Goal: Task Accomplishment & Management: Manage account settings

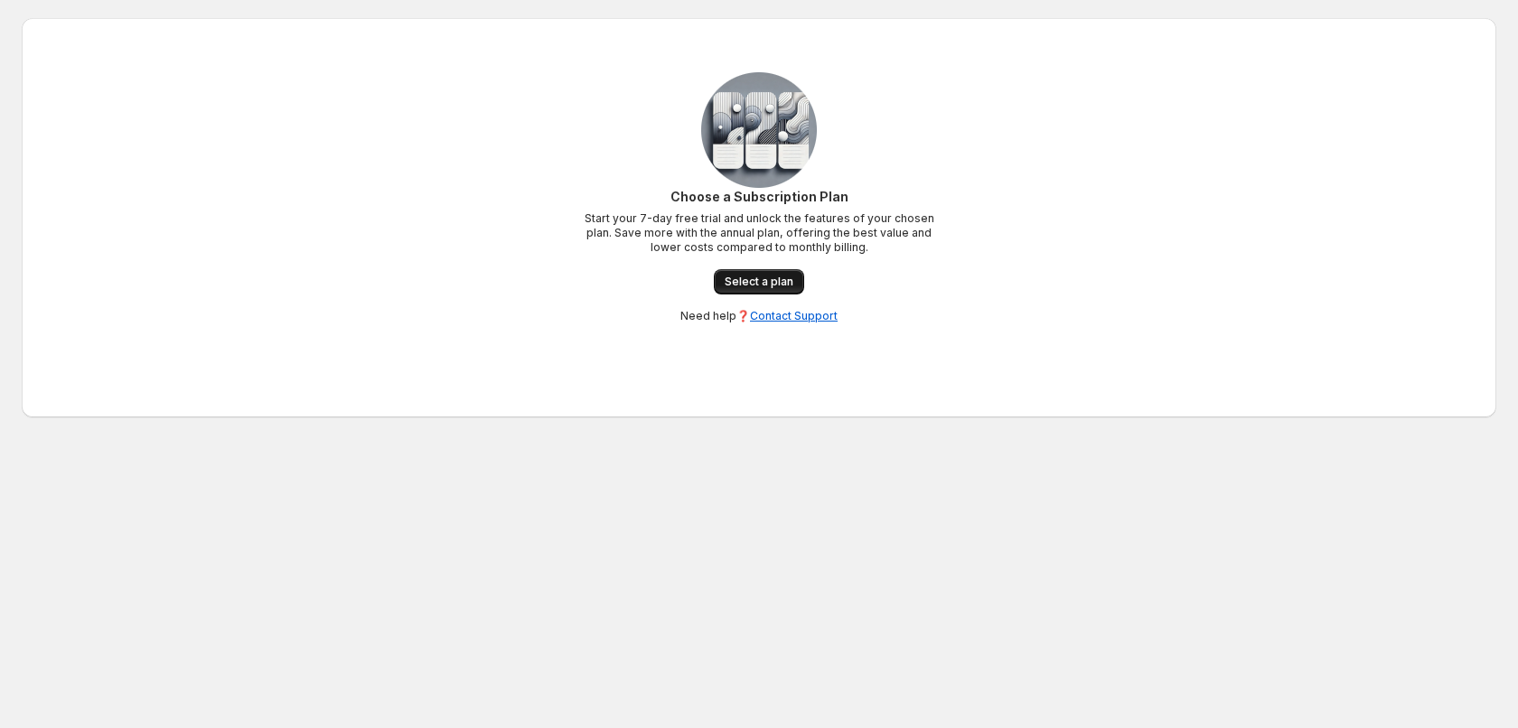
drag, startPoint x: 0, startPoint y: 0, endPoint x: 747, endPoint y: 280, distance: 797.9
click at [747, 280] on span "Select a plan" at bounding box center [759, 282] width 69 height 14
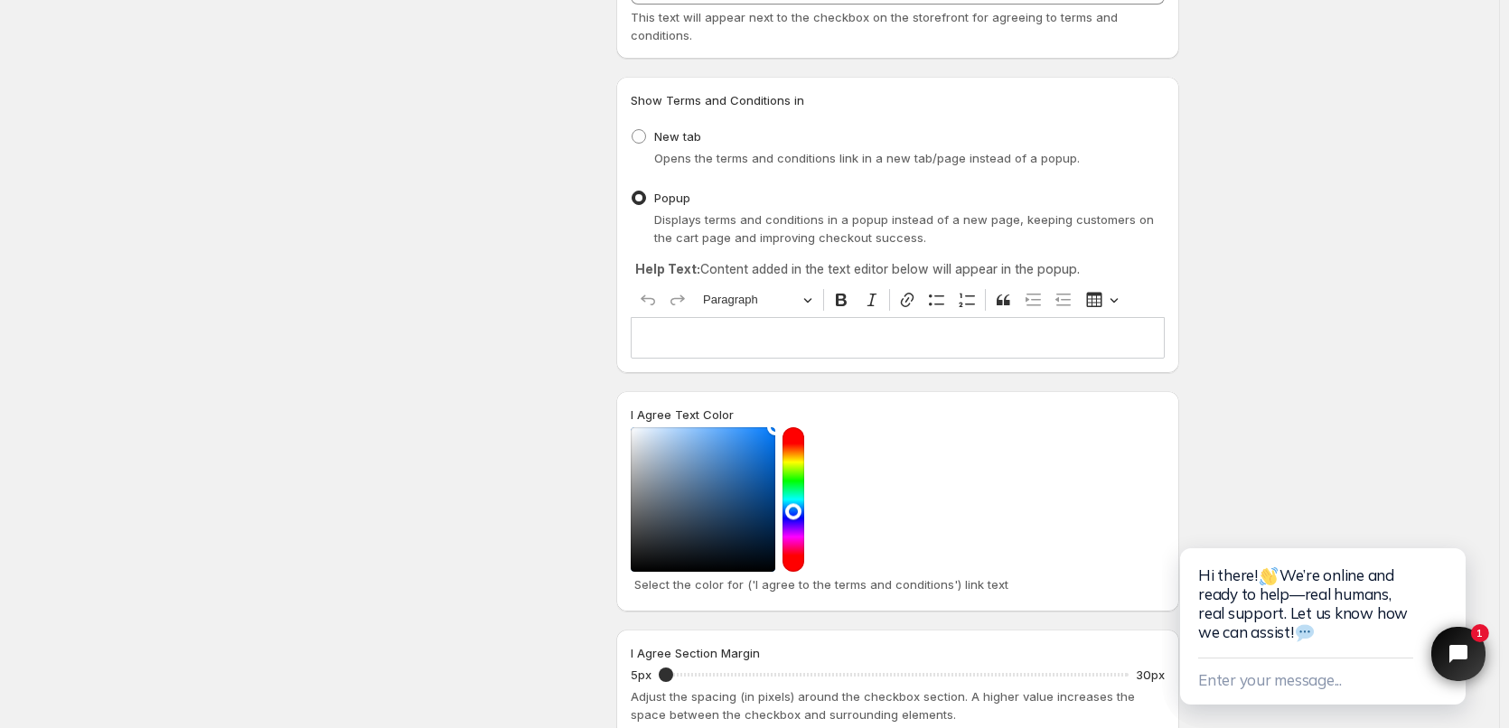
click at [772, 329] on div "Editor editing area: main. Press Alt+0 for help." at bounding box center [898, 337] width 534 height 41
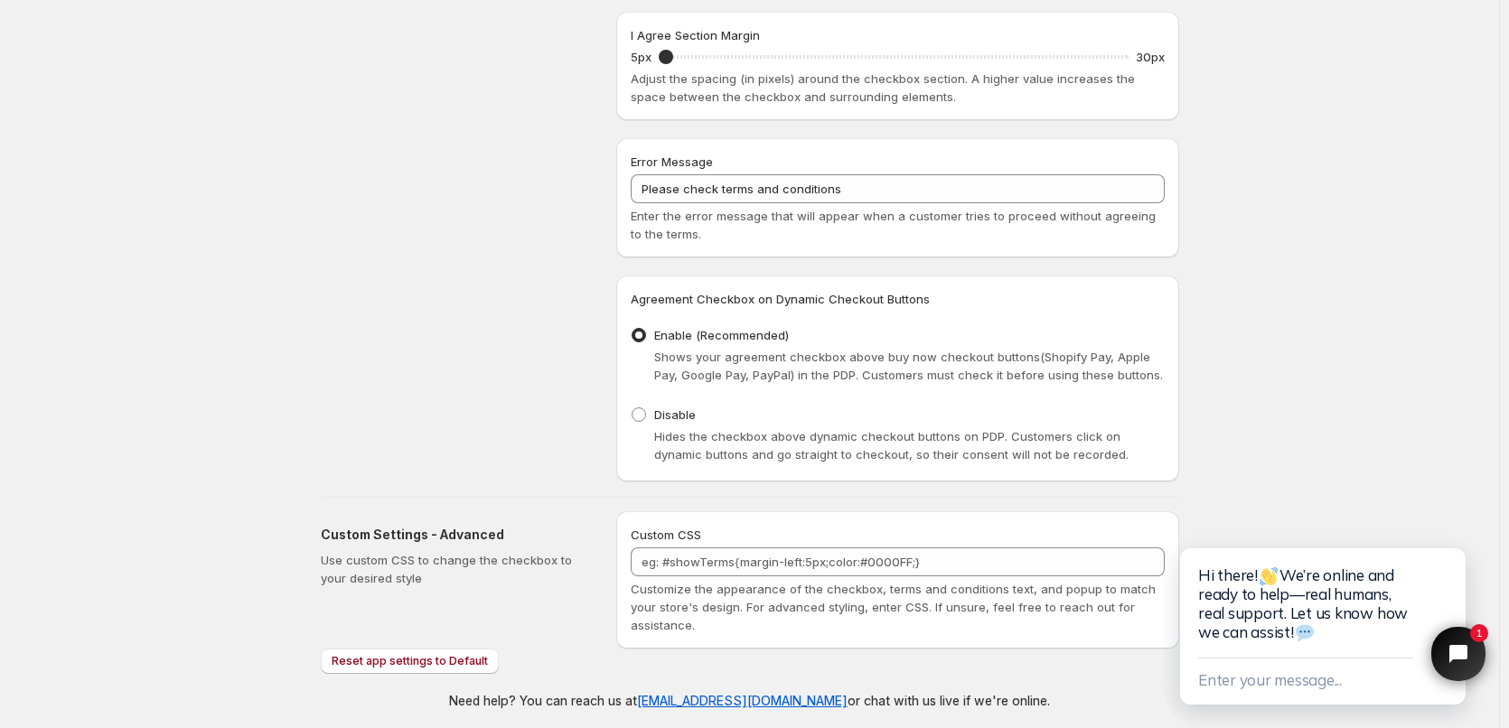
scroll to position [807, 0]
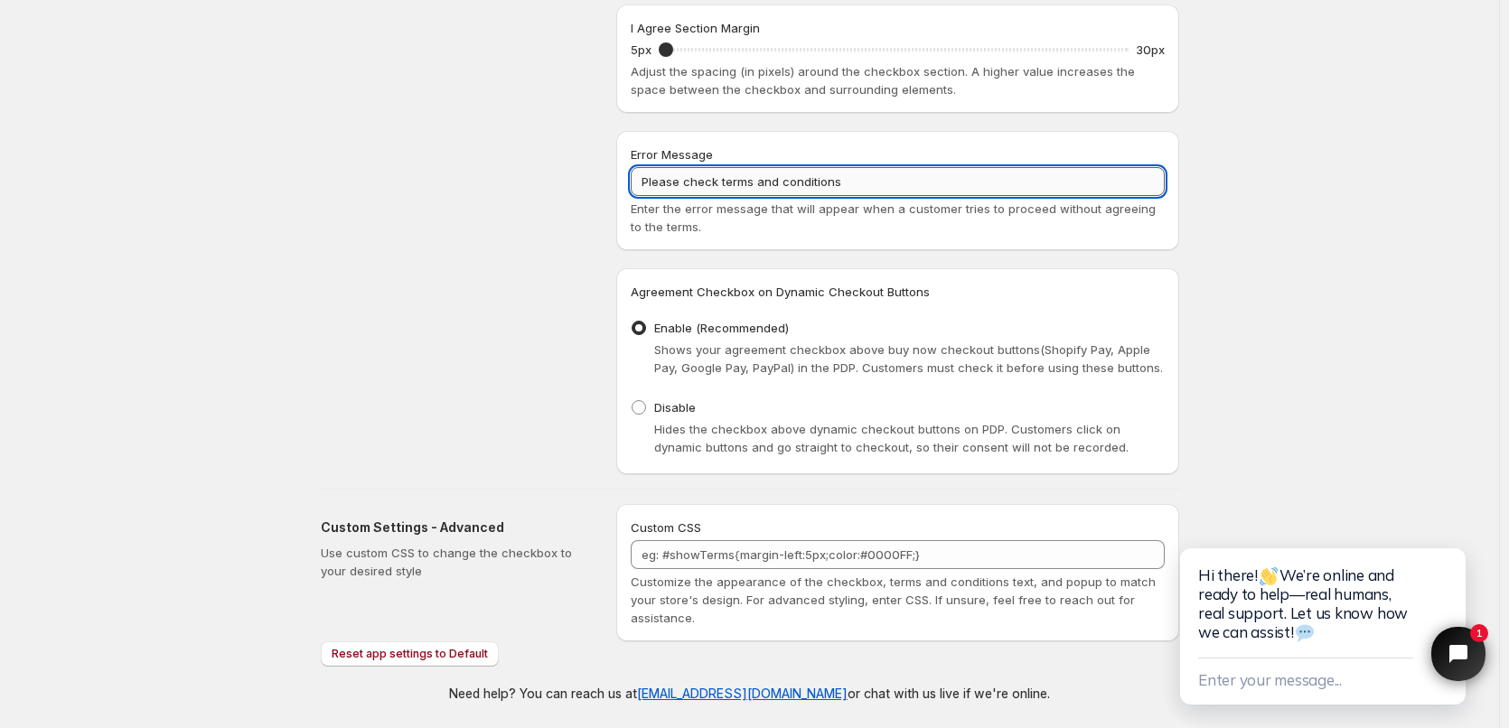
click at [744, 176] on input "Please check terms and conditions" at bounding box center [898, 181] width 534 height 29
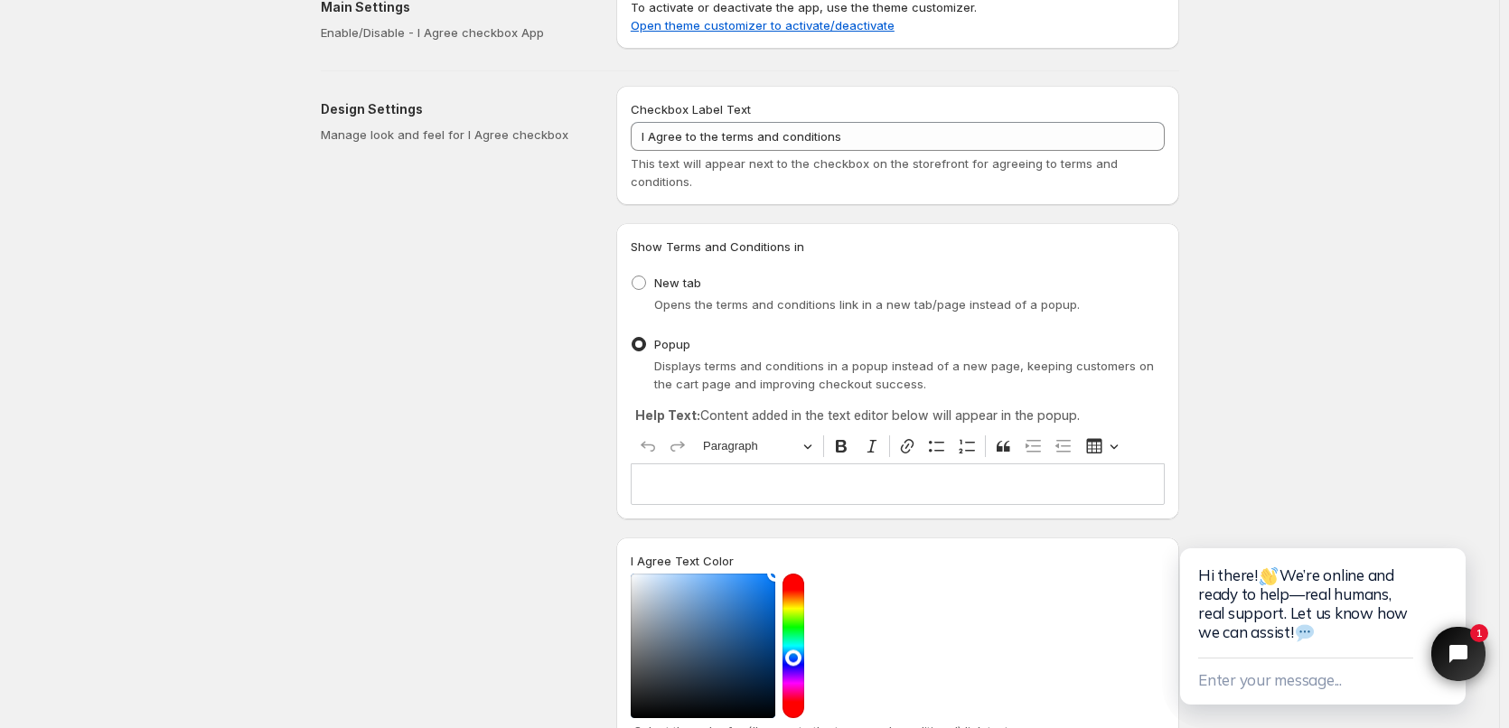
scroll to position [0, 0]
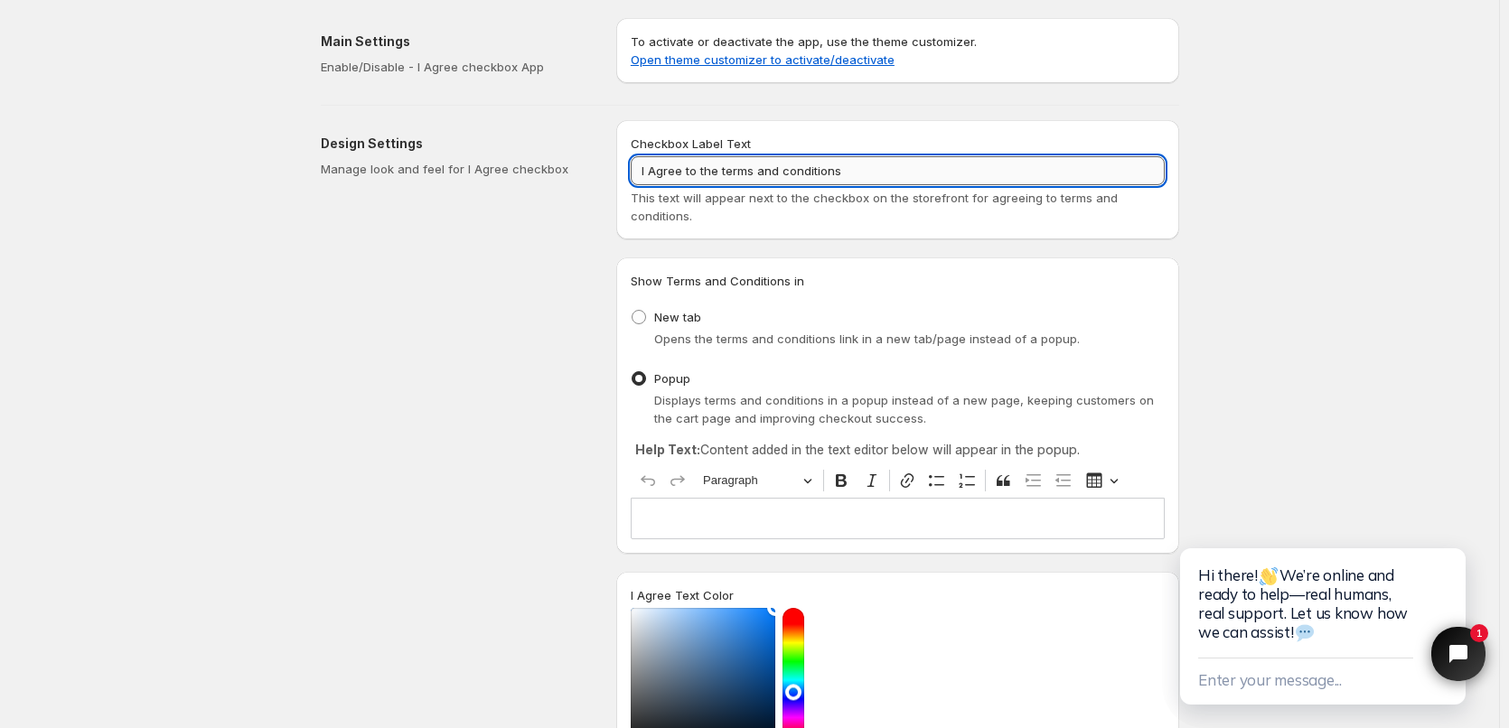
click at [791, 173] on input "I Agree to the terms and conditions" at bounding box center [898, 170] width 534 height 29
paste input "I agree that if my address is not a parcel locker, the courier may leave my par…"
type input "I Agree to the terms and cI agree that if my address is not a parcel locker, th…"
click at [716, 170] on input "I Agree to the terms and cI agree that if my address is not a parcel locker, th…" at bounding box center [898, 170] width 534 height 29
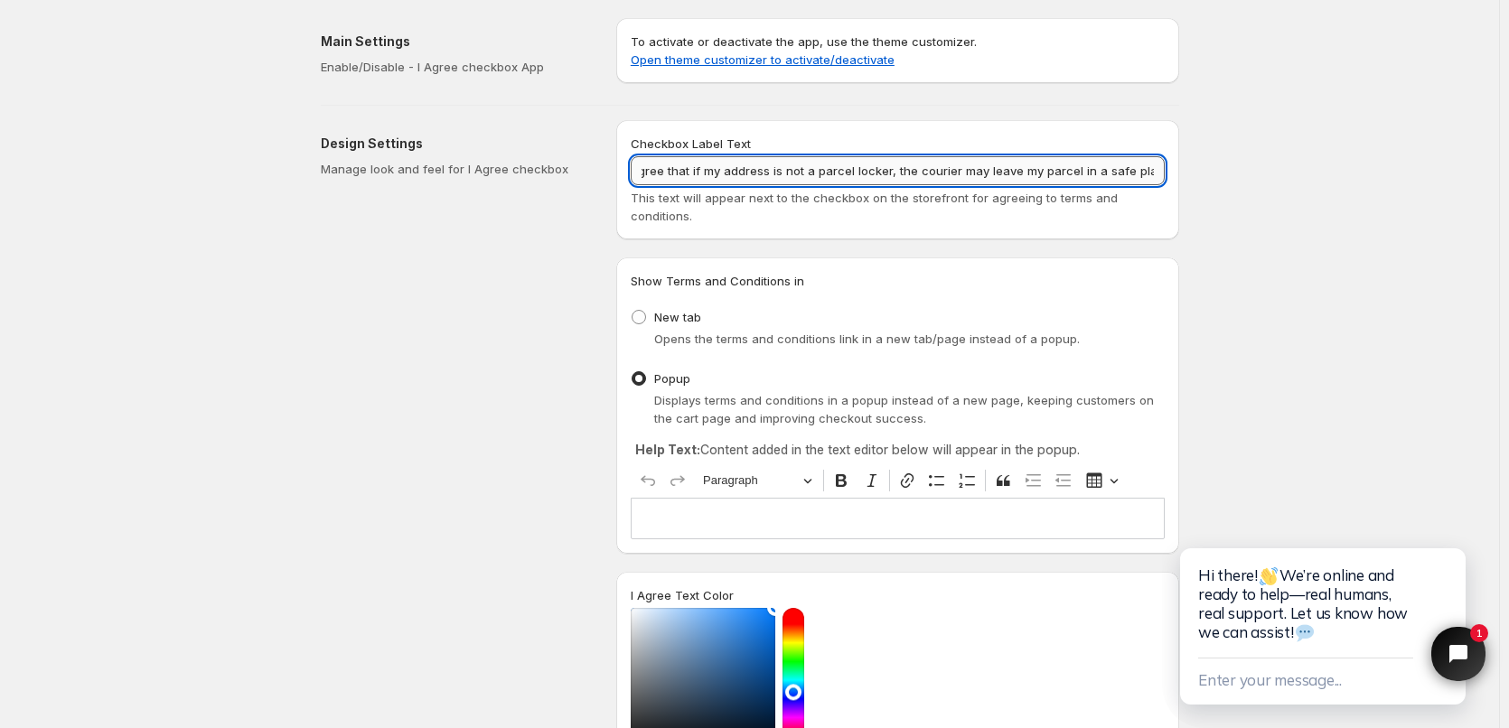
click at [716, 170] on input "I Agree to the terms and cI agree that if my address is not a parcel locker, th…" at bounding box center [898, 170] width 534 height 29
paste input "I agree that if my address is not a parcel locker, the courier may leave my par…"
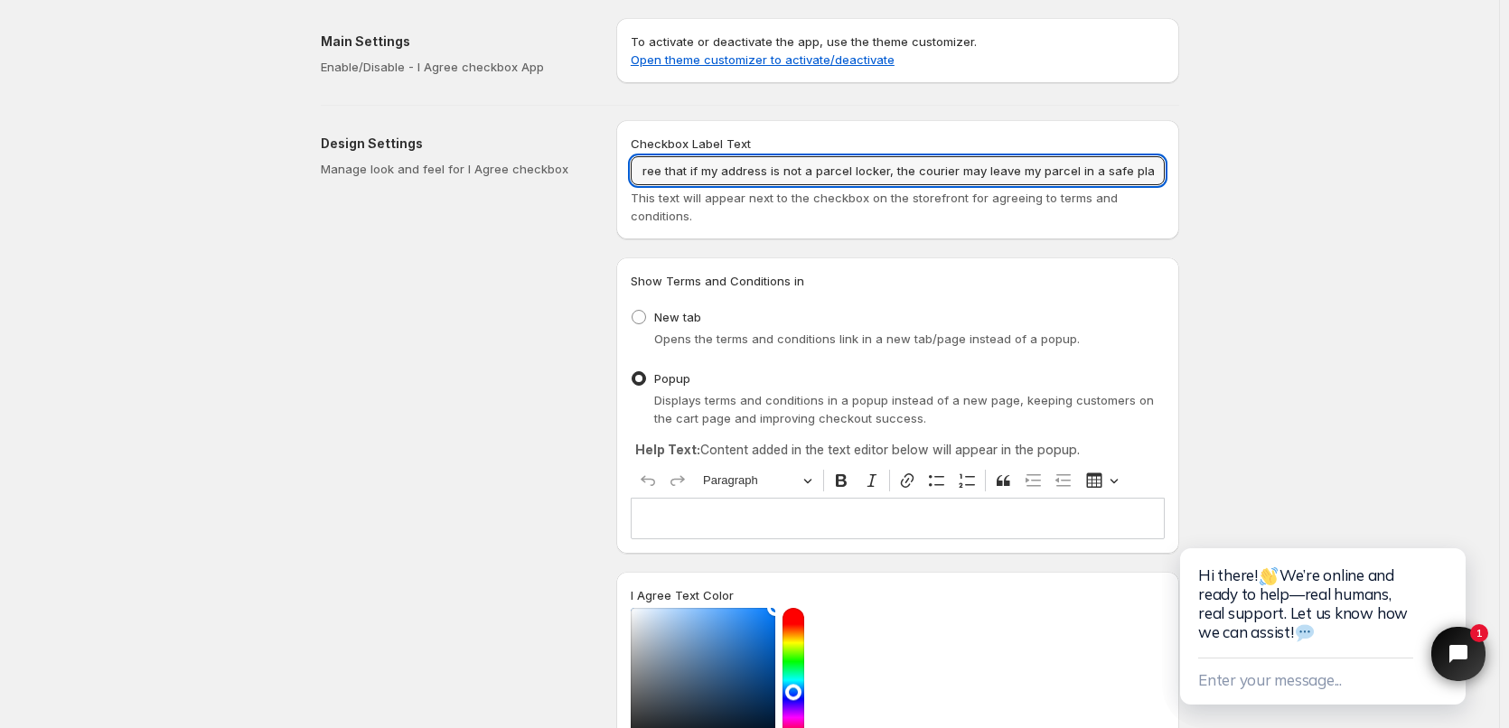
type input "I agree that if my address is not a parcel locker, the courier may leave my par…"
click at [589, 362] on div "Design Settings Manage look and feel for I Agree checkbox" at bounding box center [461, 700] width 281 height 1160
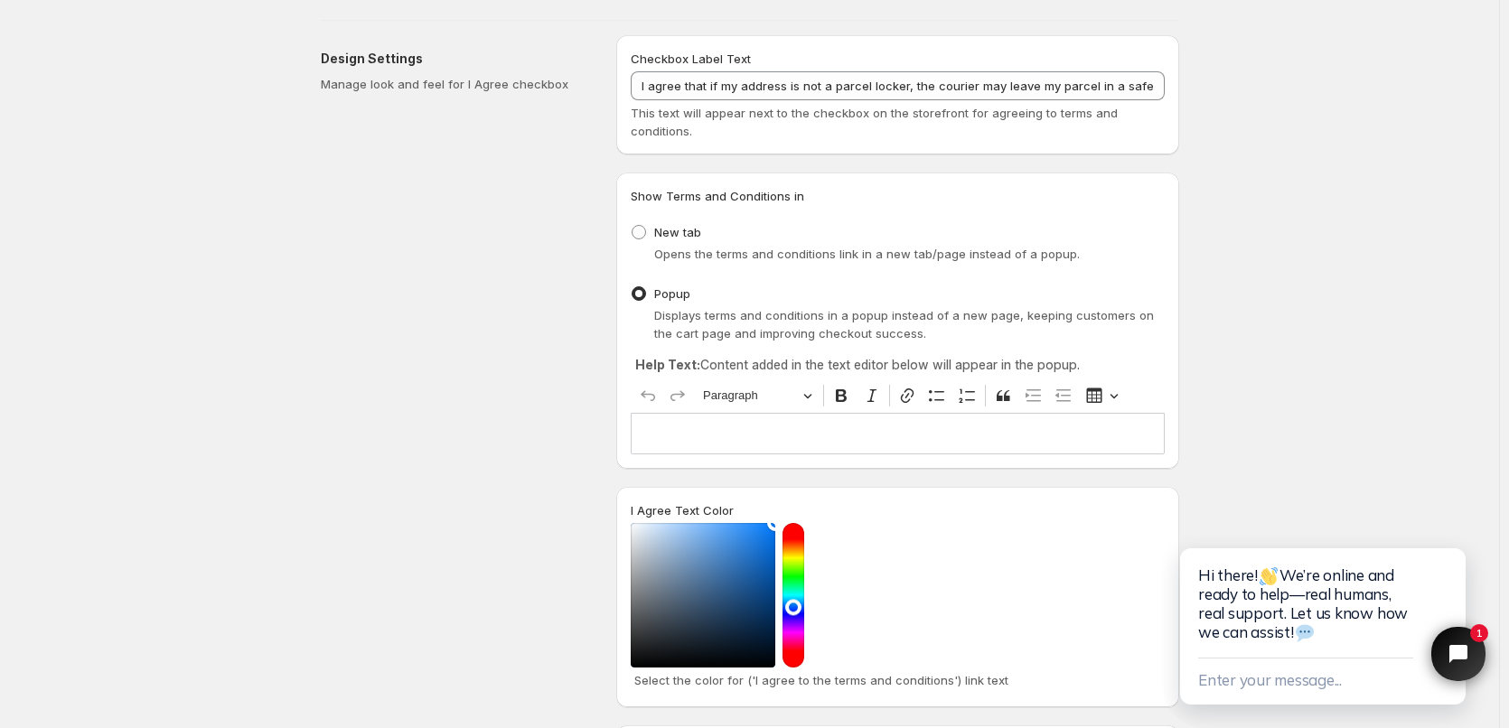
scroll to position [84, 0]
click at [754, 428] on p "Editor editing area: main. Press Alt+0 for help." at bounding box center [898, 434] width 518 height 18
click at [555, 416] on div "Design Settings Manage look and feel for I Agree checkbox" at bounding box center [461, 616] width 281 height 1160
click at [712, 441] on p "Editor editing area: main. Press Alt+0 for help." at bounding box center [898, 434] width 518 height 18
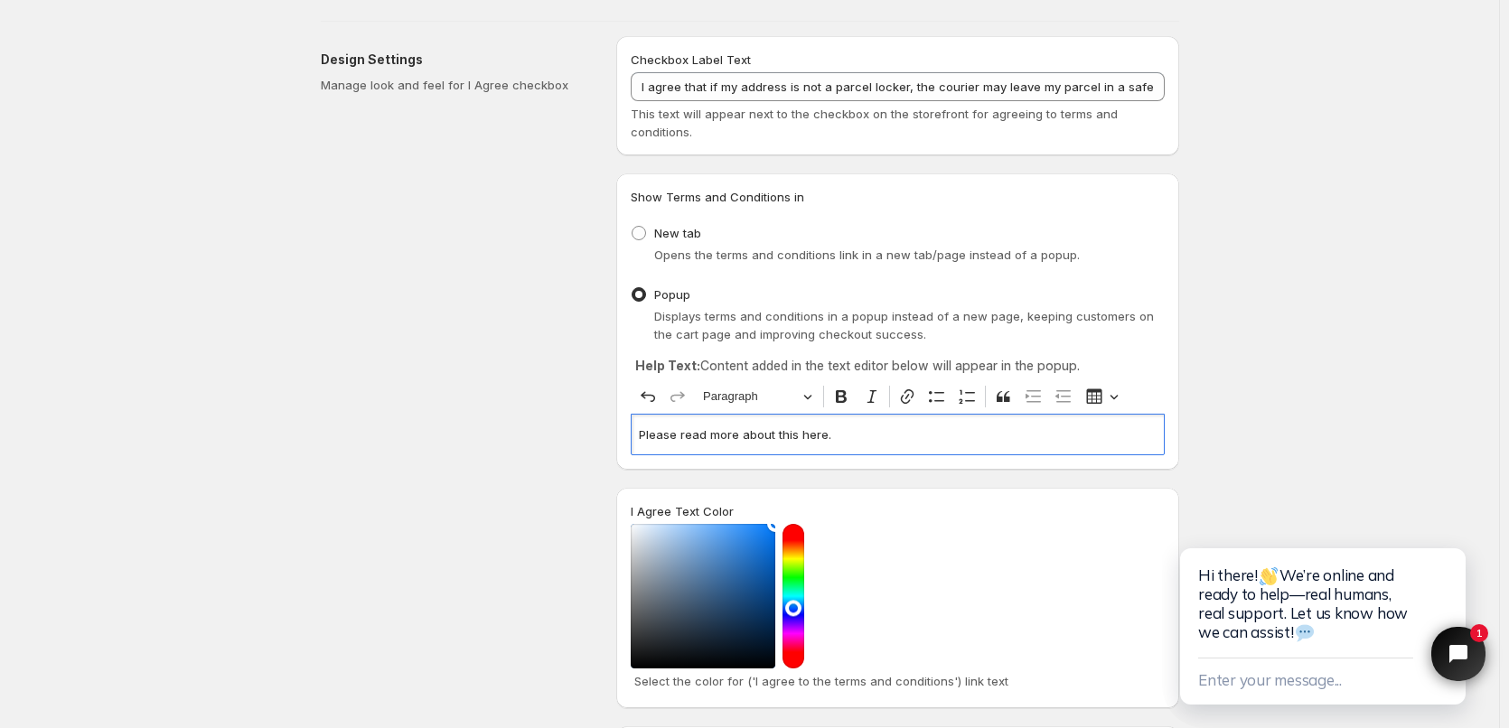
click at [805, 431] on p "Please read more about this here." at bounding box center [898, 434] width 518 height 18
drag, startPoint x: 805, startPoint y: 436, endPoint x: 827, endPoint y: 440, distance: 22.9
click at [827, 440] on p "Please read more about this here." at bounding box center [898, 434] width 518 height 18
click at [906, 401] on icon "Editor toolbar" at bounding box center [907, 397] width 18 height 18
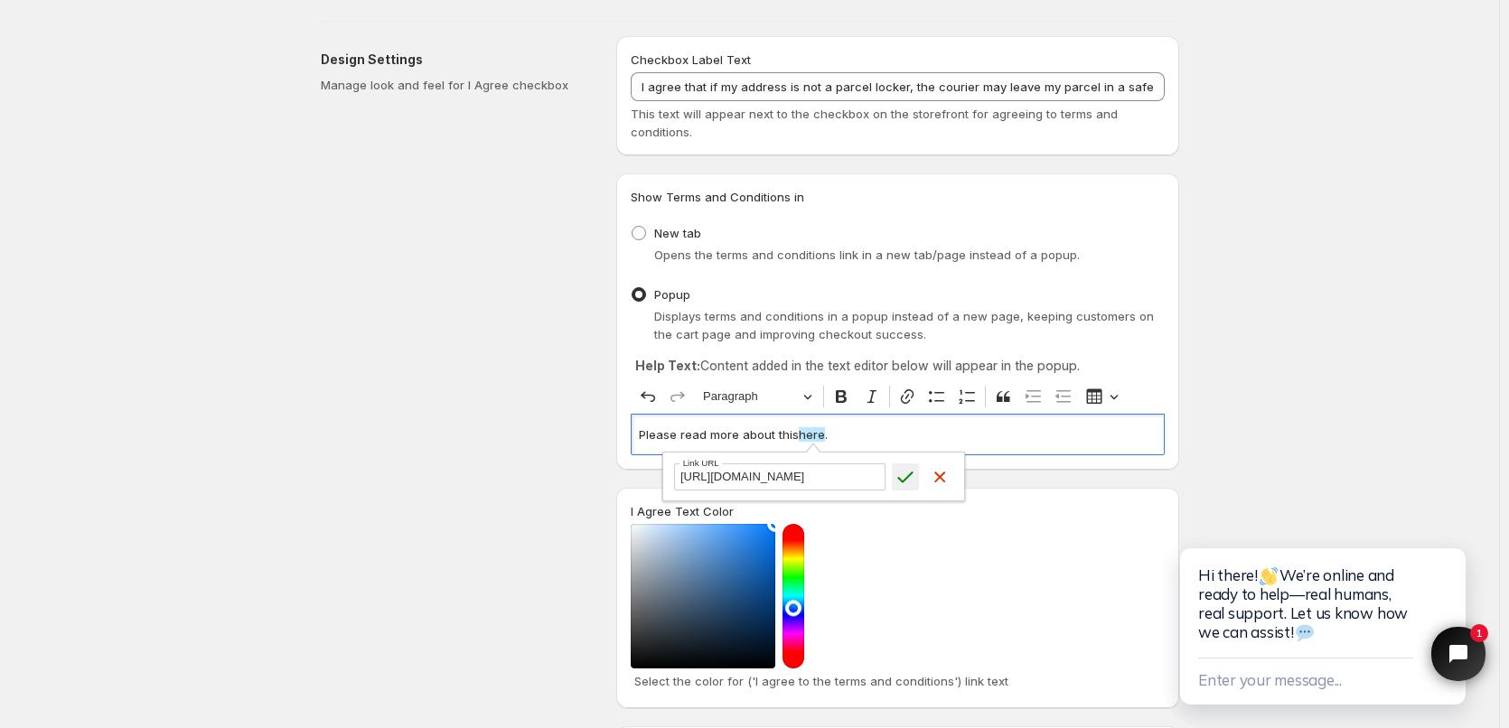
type input "https://dukethelabel.com/pages/safe-drop-terms-conditions"
click at [904, 478] on icon "submit" at bounding box center [905, 477] width 18 height 18
click at [1239, 445] on div "Save Discard Main Settings Enable/Disable - I Agree checkbox App To activate or…" at bounding box center [749, 683] width 1499 height 1534
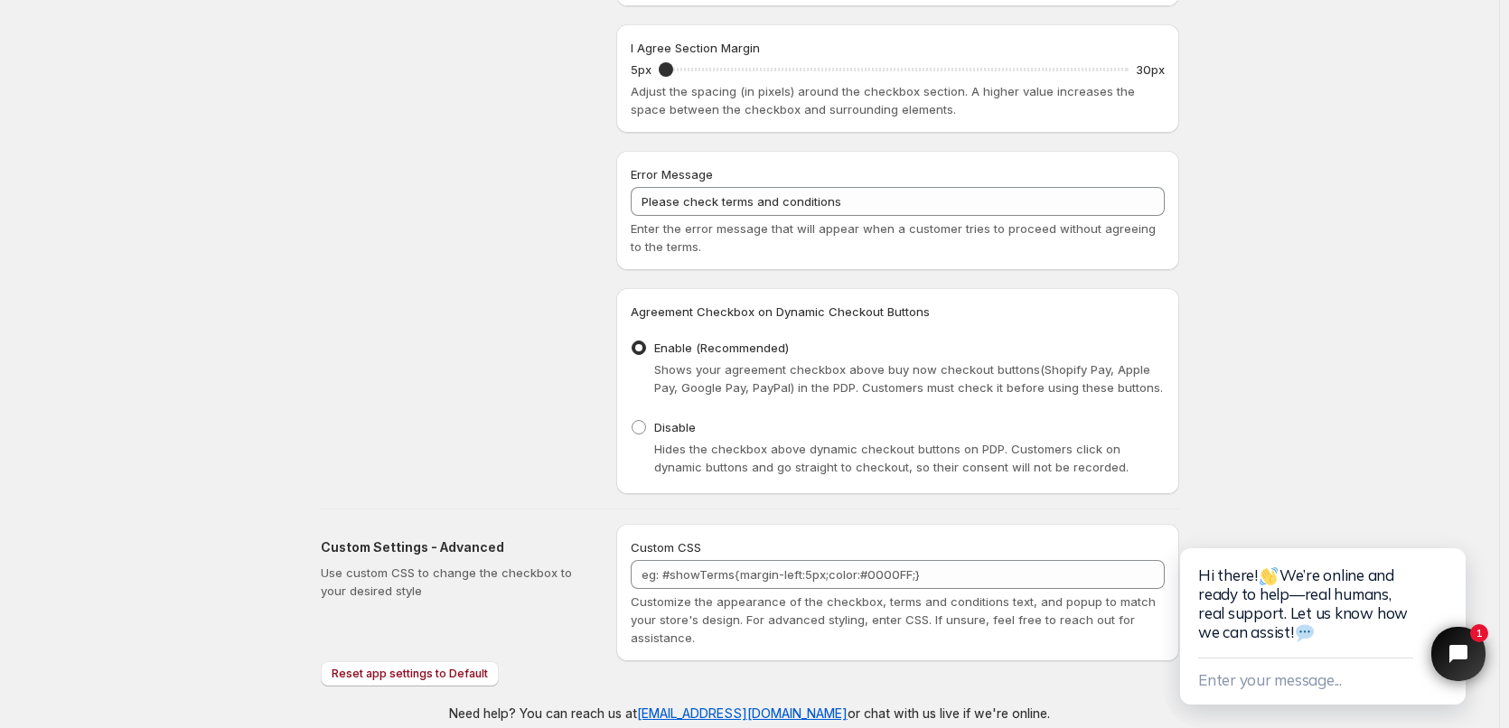
scroll to position [807, 0]
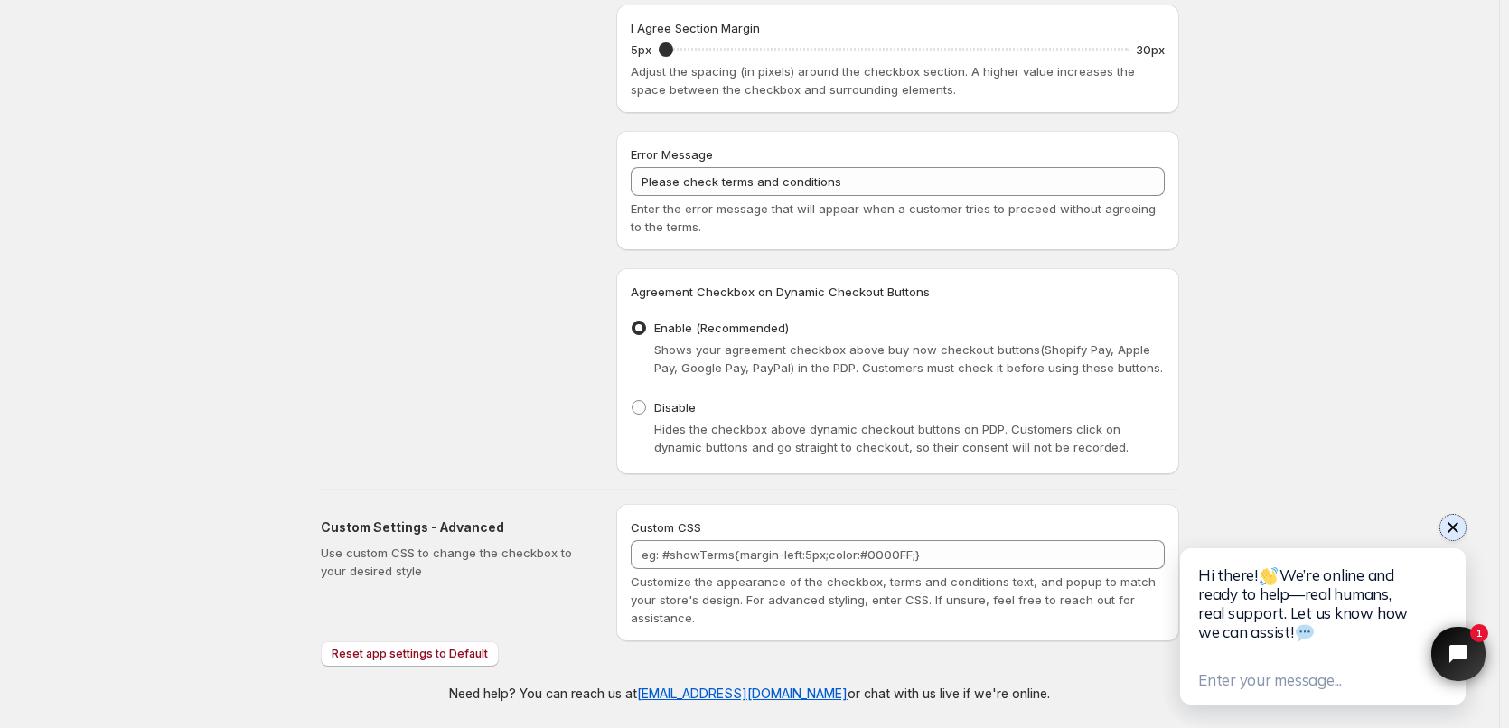
click at [1449, 530] on icon "Close chat widget" at bounding box center [1452, 527] width 11 height 11
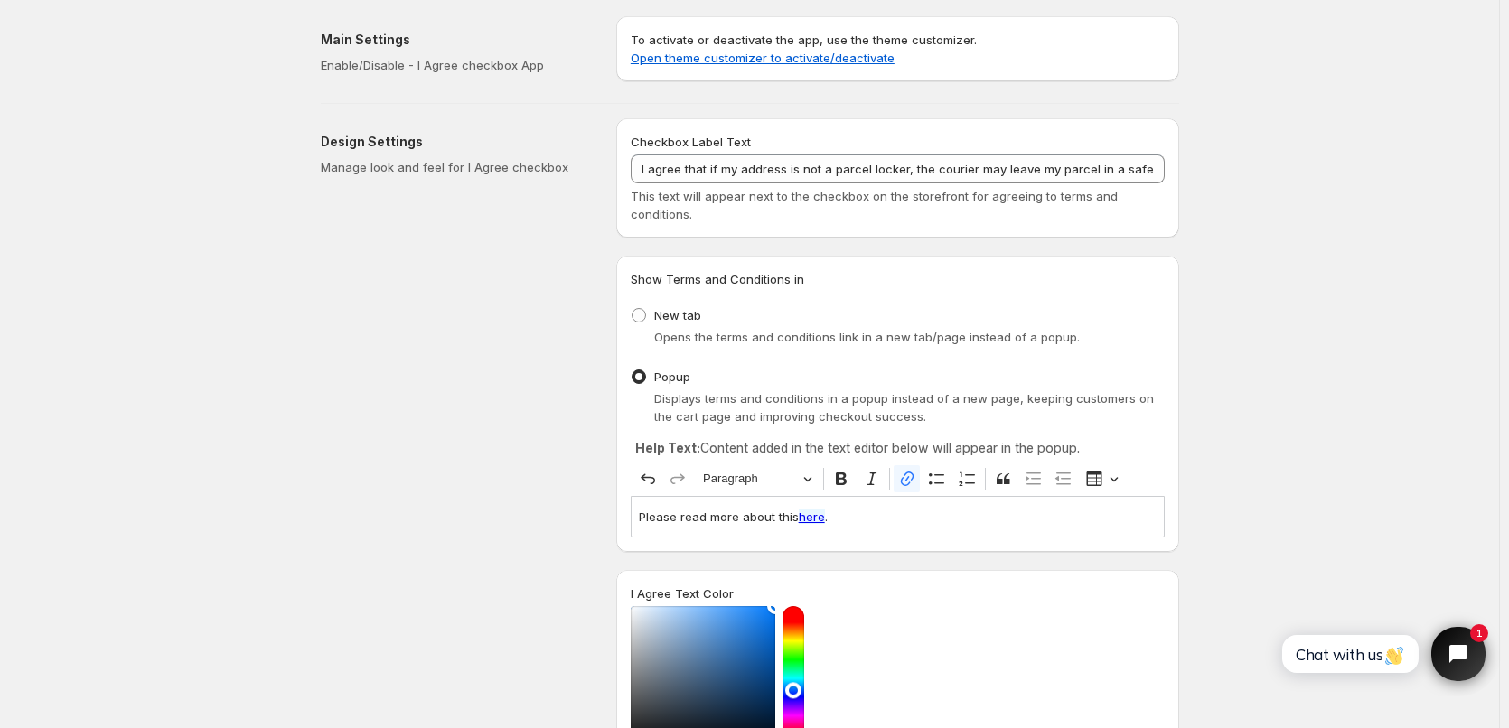
scroll to position [0, 0]
click at [733, 62] on link "Open theme customizer to activate/deactivate" at bounding box center [763, 59] width 264 height 14
